Goal: Task Accomplishment & Management: Complete application form

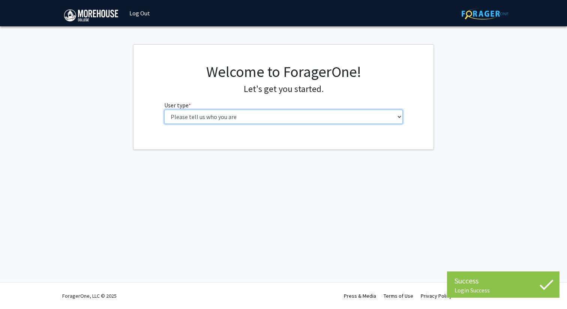
click at [223, 117] on select "Please tell us who you are Undergraduate Student Master's Student Doctoral Cand…" at bounding box center [283, 117] width 239 height 14
select select "1: undergrad"
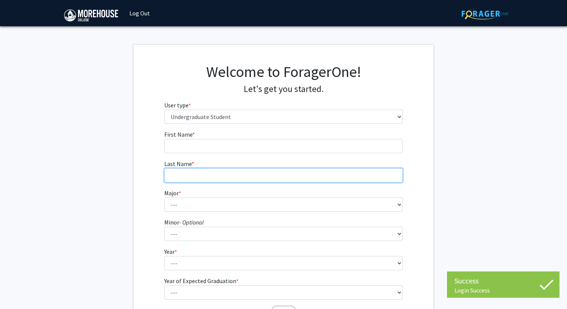
click at [227, 169] on input "Last Name * required" at bounding box center [283, 175] width 239 height 14
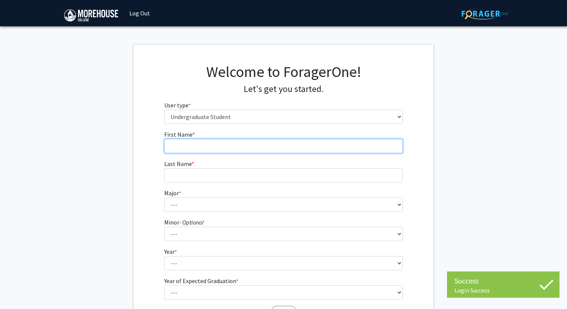
click at [233, 148] on input "First Name * required" at bounding box center [283, 146] width 239 height 14
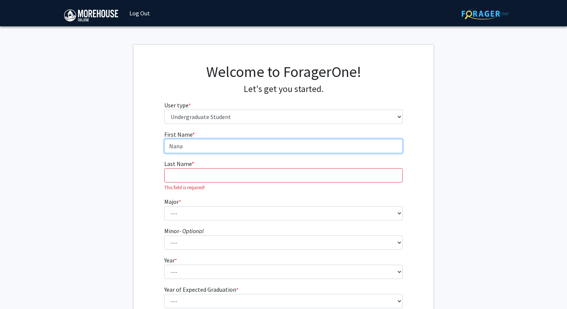
type input "Nana"
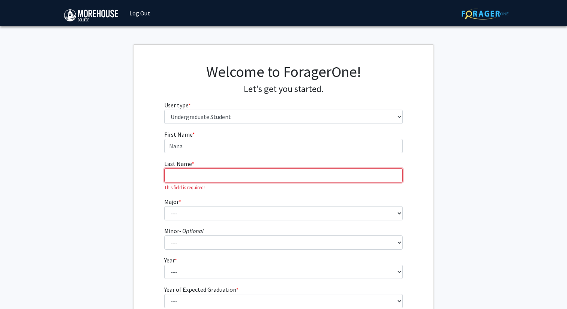
click at [195, 173] on input "Last Name * required" at bounding box center [283, 175] width 239 height 14
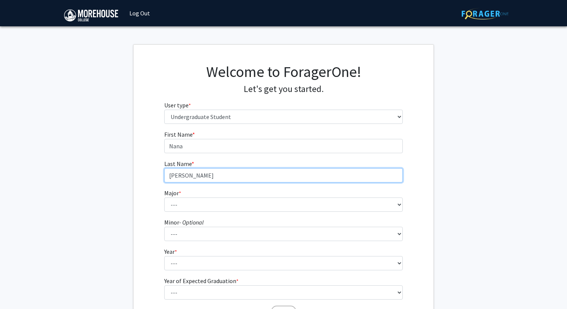
type input "[PERSON_NAME]"
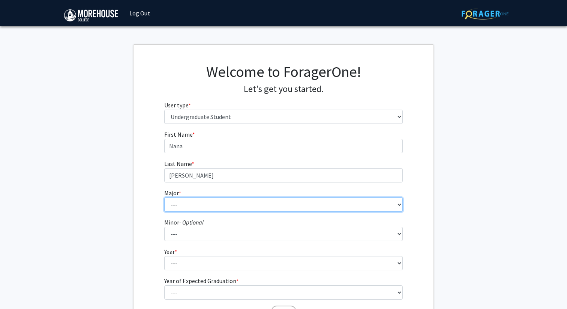
click at [183, 202] on select "--- Africana Studies Applied Physics Art History Art Studies Biology Business A…" at bounding box center [283, 204] width 239 height 14
select select "5: 2095"
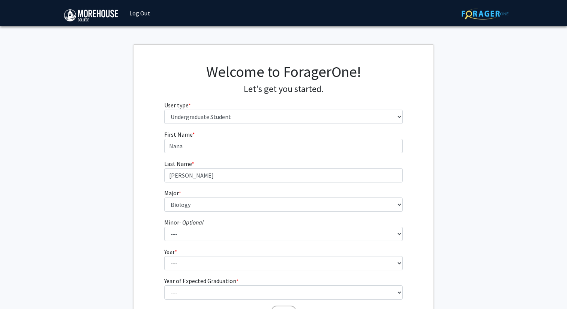
click at [137, 218] on div "First Name * required [PERSON_NAME] Name * required [PERSON_NAME] Major * requi…" at bounding box center [284, 225] width 300 height 191
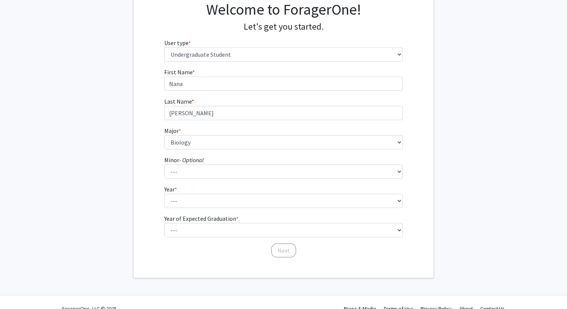
scroll to position [75, 0]
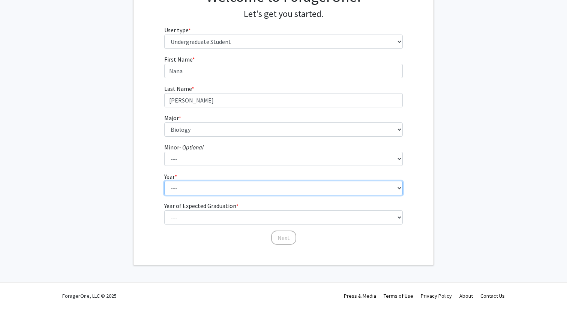
click at [179, 187] on select "--- First-year Sophomore Junior Senior Postbaccalaureate Certificate" at bounding box center [283, 188] width 239 height 14
select select "2: sophomore"
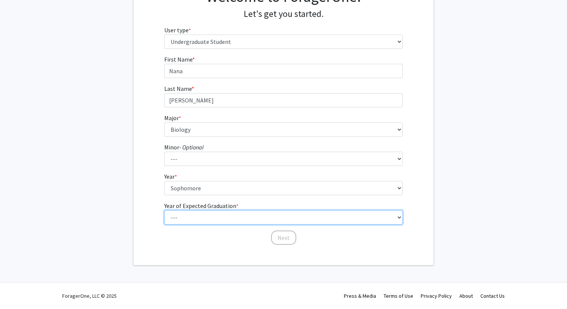
click at [194, 217] on select "--- 2025 2026 2027 2028 2029 2030 2031 2032 2033 2034" at bounding box center [283, 217] width 239 height 14
select select "4: 2028"
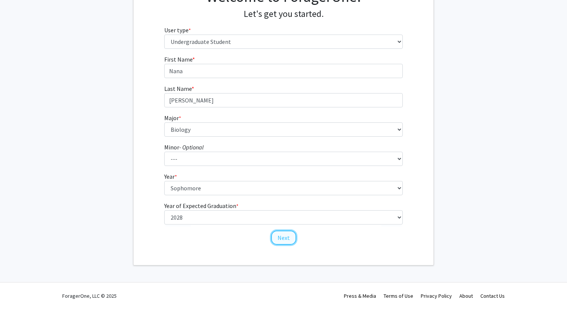
click at [279, 237] on button "Next" at bounding box center [283, 237] width 25 height 14
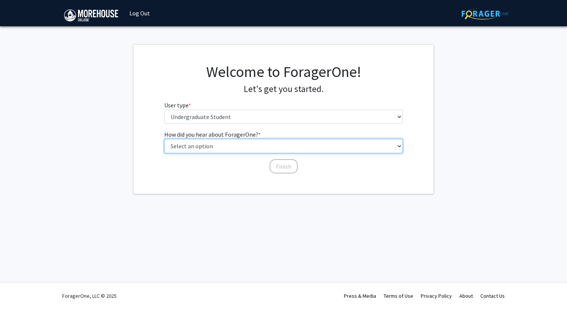
click at [270, 146] on select "Select an option Peer/student recommendation Faculty/staff recommendation Unive…" at bounding box center [283, 146] width 239 height 14
select select "2: faculty_recommendation"
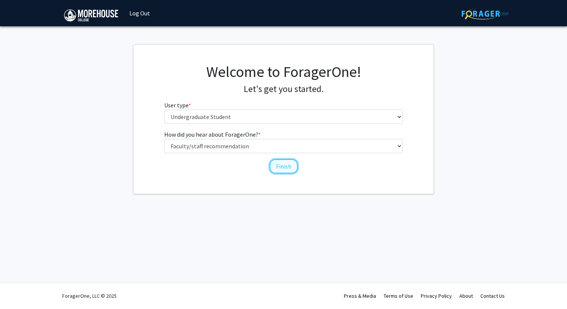
click at [275, 167] on button "Finish" at bounding box center [284, 166] width 28 height 14
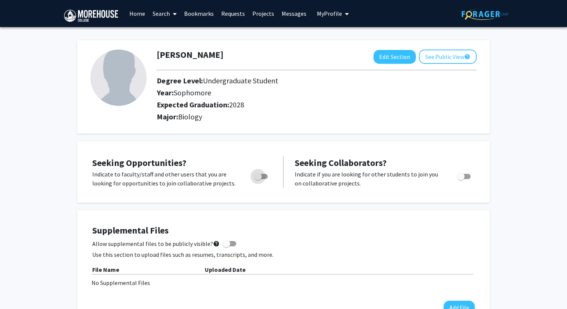
click at [264, 174] on span "Toggle" at bounding box center [261, 176] width 14 height 5
click at [258, 179] on input "Are you actively seeking opportunities?" at bounding box center [258, 179] width 0 height 0
checkbox input "true"
click at [167, 12] on link "Search" at bounding box center [165, 13] width 32 height 26
click at [257, 39] on div "[PERSON_NAME] Edit Section See Public View help Degree Level: Undergraduate Stu…" at bounding box center [283, 83] width 413 height 101
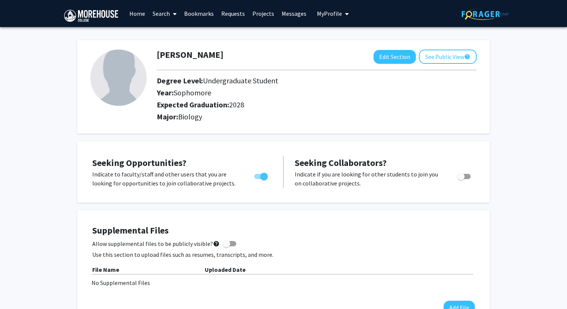
click at [141, 12] on link "Home" at bounding box center [137, 13] width 23 height 26
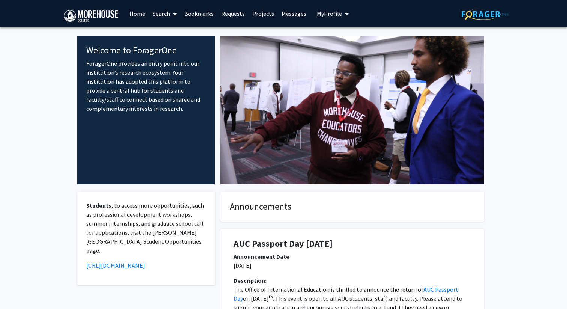
click at [295, 161] on img at bounding box center [353, 110] width 264 height 148
click at [261, 14] on link "Projects" at bounding box center [263, 13] width 29 height 26
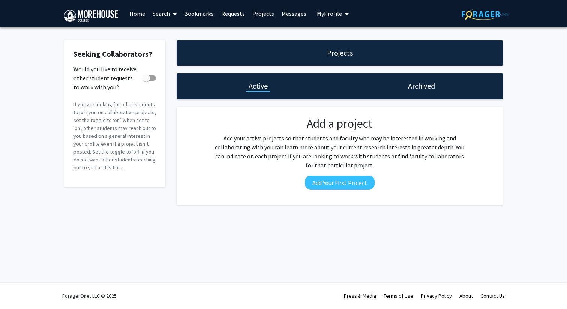
click at [234, 14] on link "Requests" at bounding box center [233, 13] width 31 height 26
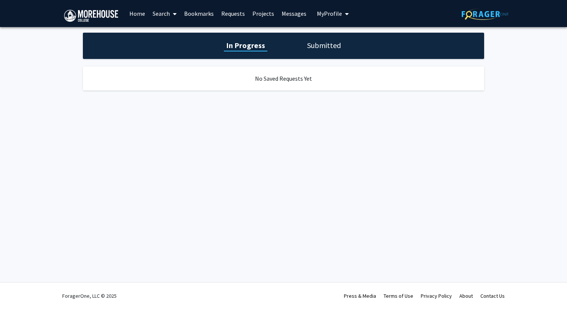
click at [204, 17] on link "Bookmarks" at bounding box center [198, 13] width 37 height 26
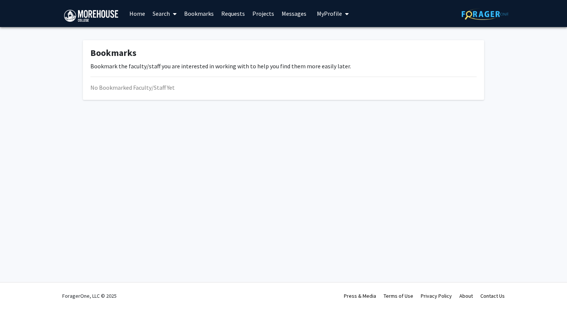
click at [290, 14] on link "Messages" at bounding box center [294, 13] width 32 height 26
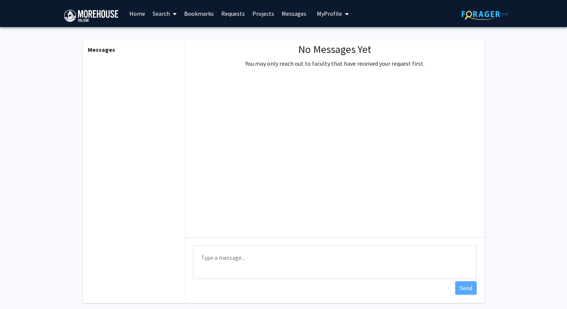
click at [342, 12] on span "My profile dropdown to access profile and logout" at bounding box center [345, 14] width 7 height 26
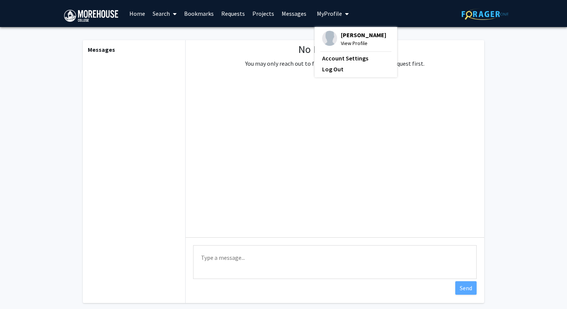
click at [341, 38] on span "[PERSON_NAME]" at bounding box center [363, 35] width 45 height 8
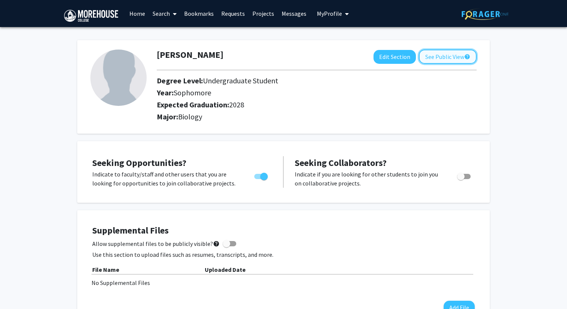
click at [425, 59] on button "See Public View help" at bounding box center [448, 57] width 58 height 14
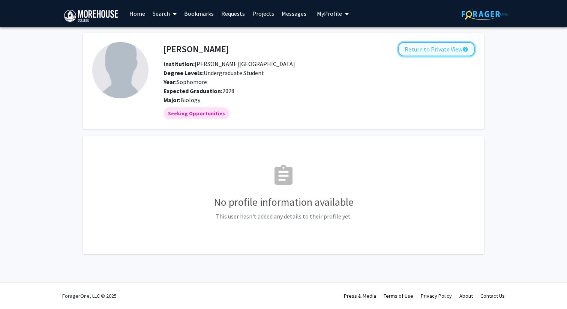
click at [419, 55] on button "Return to Private View help" at bounding box center [436, 49] width 77 height 14
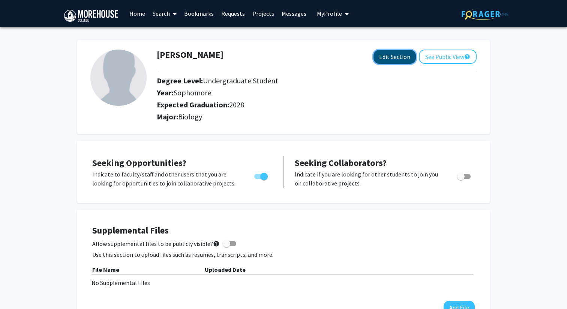
click at [388, 59] on button "Edit Section" at bounding box center [395, 57] width 42 height 14
select select "sophomore"
select select "2028"
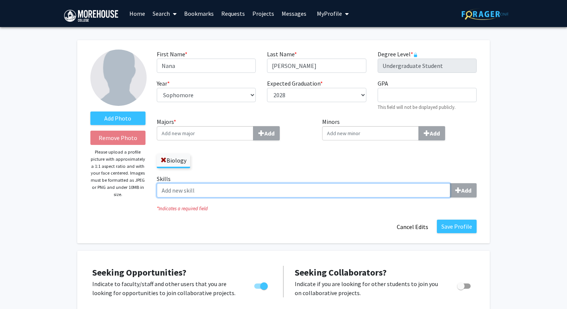
click at [236, 192] on input "Skills Add" at bounding box center [304, 190] width 294 height 14
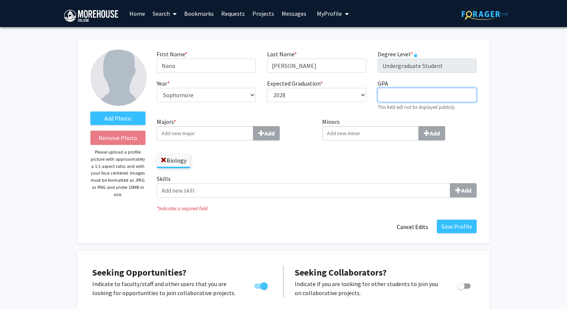
click at [382, 97] on input "GPA required" at bounding box center [427, 95] width 99 height 14
type input "4.0"
click at [466, 124] on label "Minors Add" at bounding box center [399, 128] width 155 height 23
click at [254, 126] on input "Minors Add" at bounding box center [205, 133] width 97 height 14
click at [141, 13] on link "Home" at bounding box center [137, 13] width 23 height 26
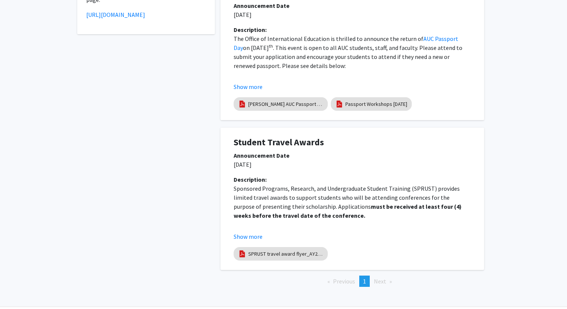
scroll to position [275, 0]
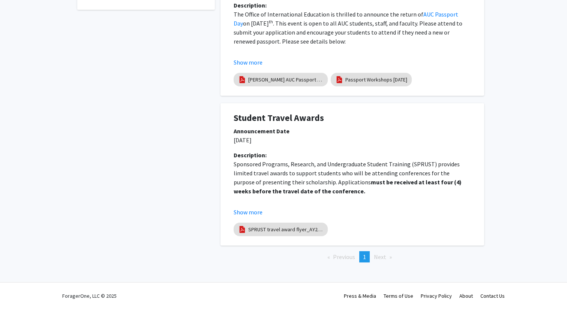
click at [378, 257] on span "Next page" at bounding box center [380, 257] width 12 height 8
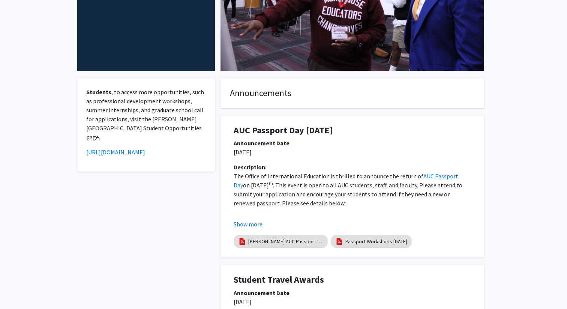
scroll to position [0, 0]
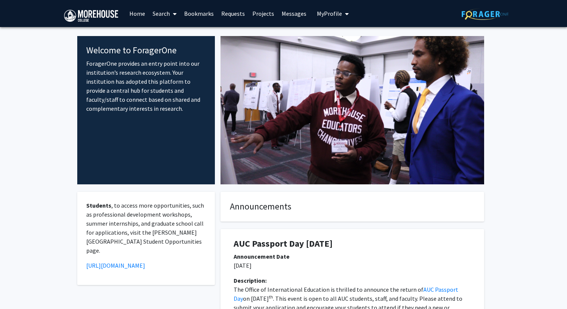
click at [194, 11] on link "Bookmarks" at bounding box center [198, 13] width 37 height 26
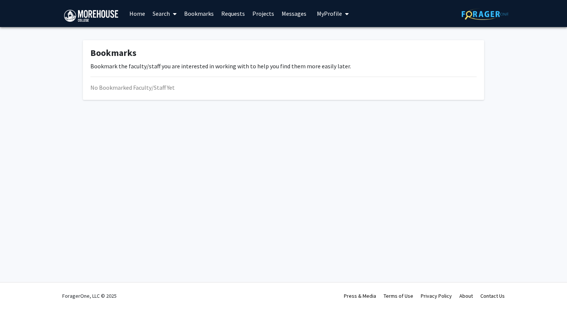
click at [231, 10] on link "Requests" at bounding box center [233, 13] width 31 height 26
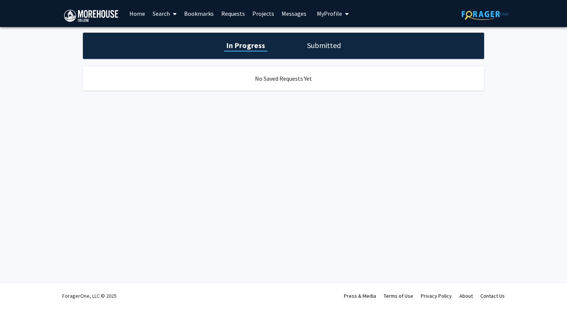
click at [273, 17] on link "Projects" at bounding box center [263, 13] width 29 height 26
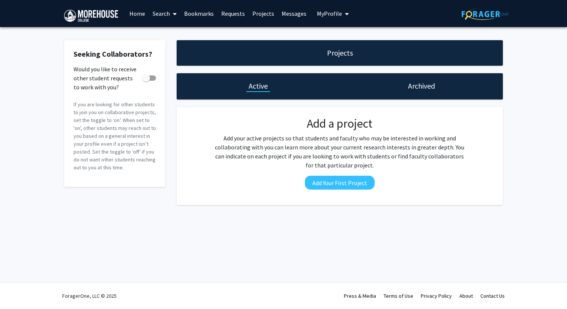
click at [406, 88] on div "Archived" at bounding box center [422, 86] width 32 height 11
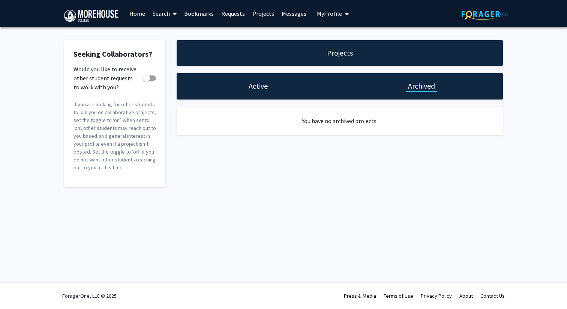
click at [261, 81] on h1 "Active" at bounding box center [258, 86] width 19 height 11
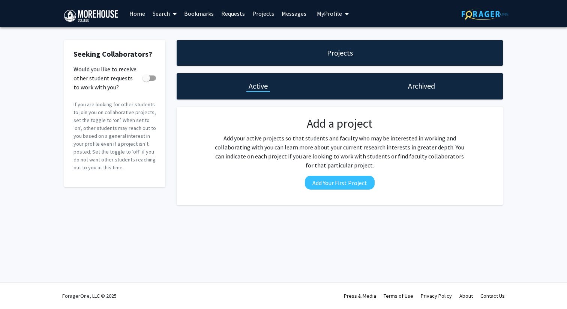
click at [330, 52] on h1 "Projects" at bounding box center [340, 53] width 26 height 11
click at [148, 76] on span at bounding box center [147, 78] width 8 height 8
click at [146, 81] on input "Would you like to receive other student requests to work with you?" at bounding box center [146, 81] width 0 height 0
checkbox input "true"
click at [297, 20] on link "Messages" at bounding box center [294, 13] width 32 height 26
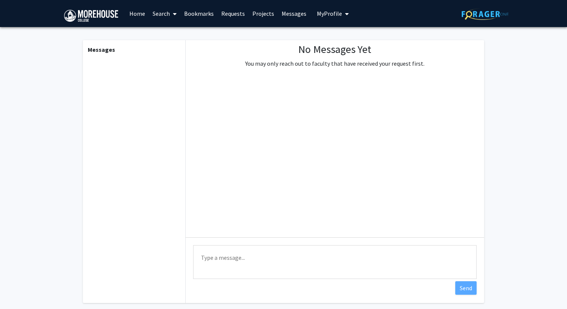
click at [320, 14] on span "My Profile" at bounding box center [329, 14] width 25 height 8
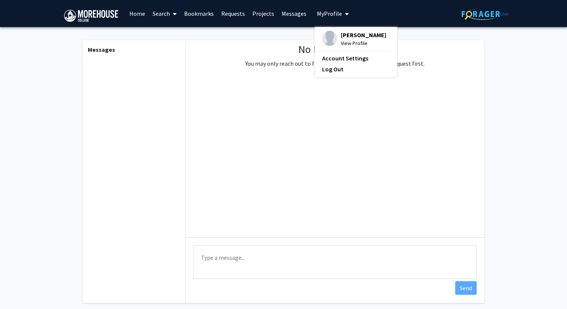
click at [147, 17] on link "Home" at bounding box center [137, 13] width 23 height 26
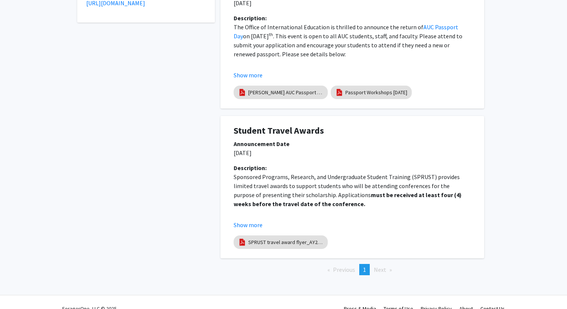
scroll to position [275, 0]
